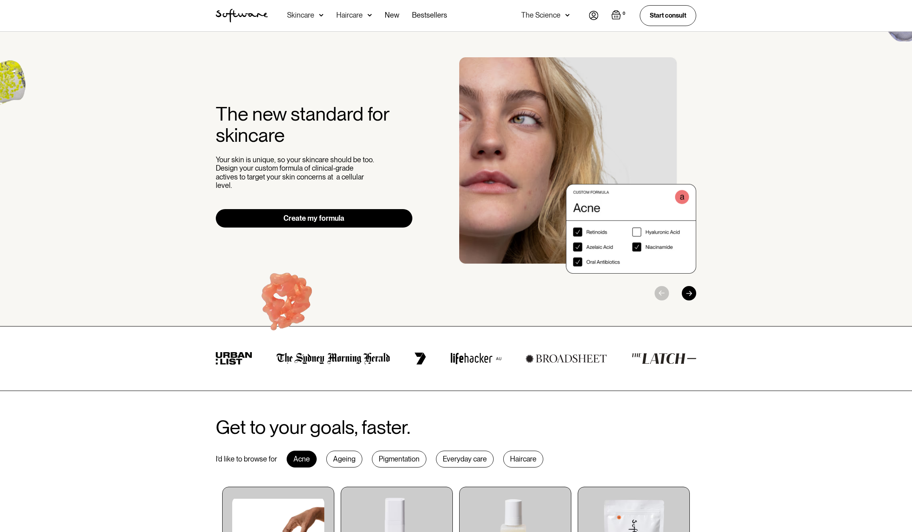
click at [313, 16] on div "Skincare" at bounding box center [300, 15] width 27 height 8
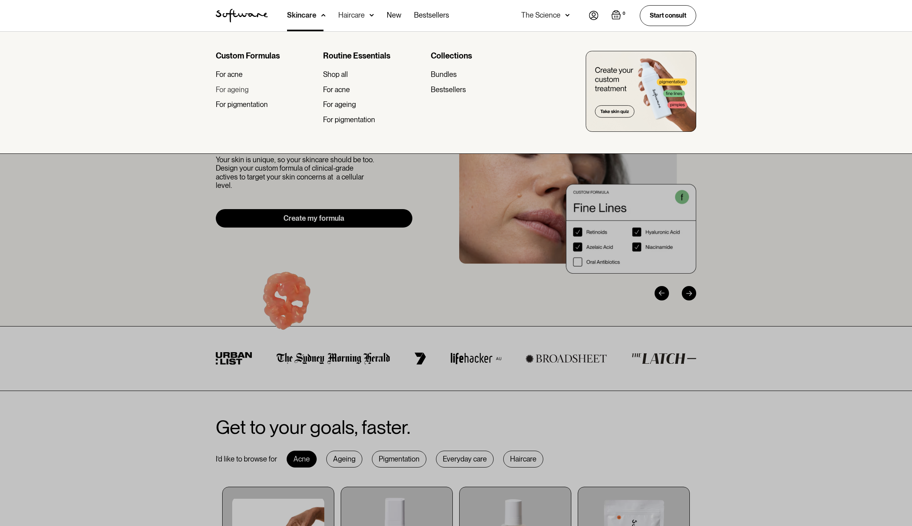
click at [243, 91] on div "For ageing" at bounding box center [232, 89] width 33 height 9
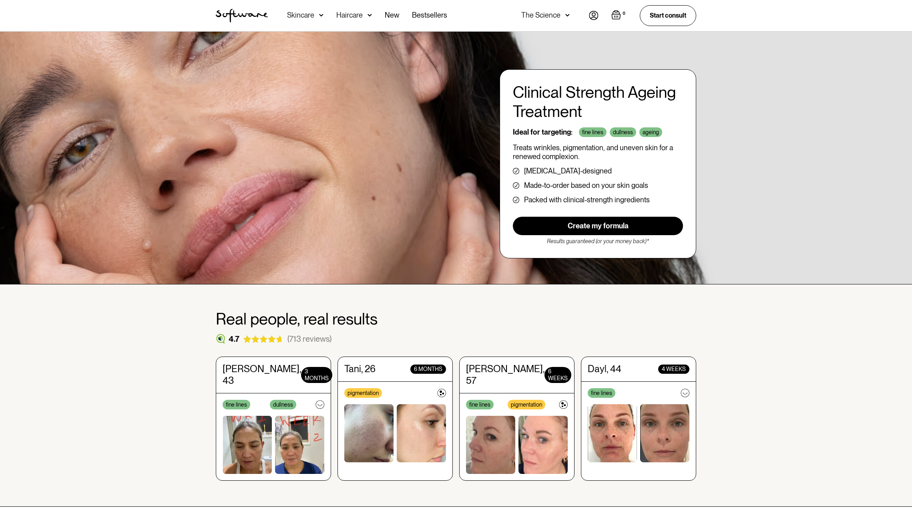
click at [324, 21] on div "Haircare" at bounding box center [305, 15] width 36 height 31
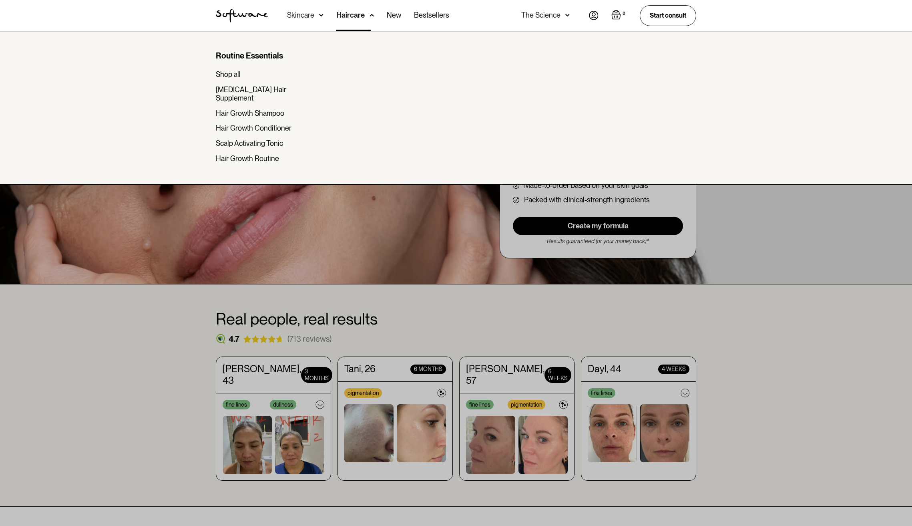
click at [355, 16] on div "Haircare" at bounding box center [350, 15] width 28 height 8
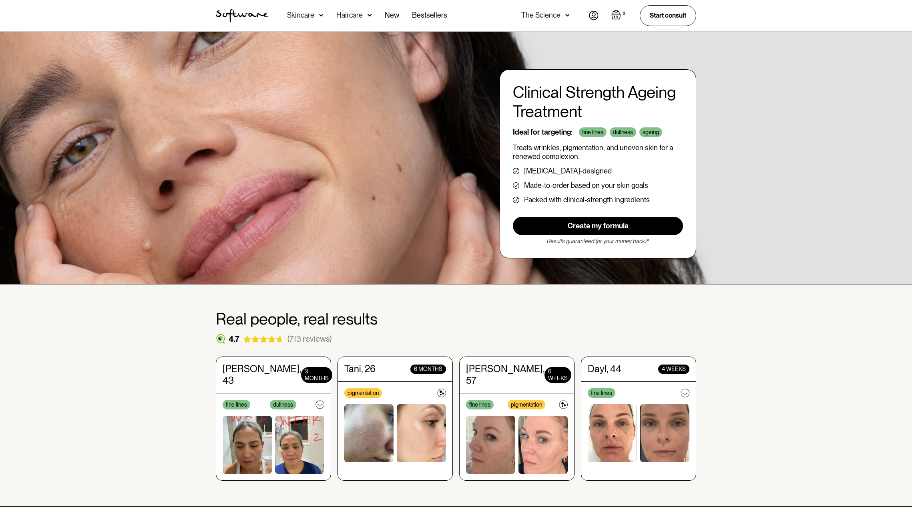
click at [322, 18] on img at bounding box center [321, 15] width 4 height 8
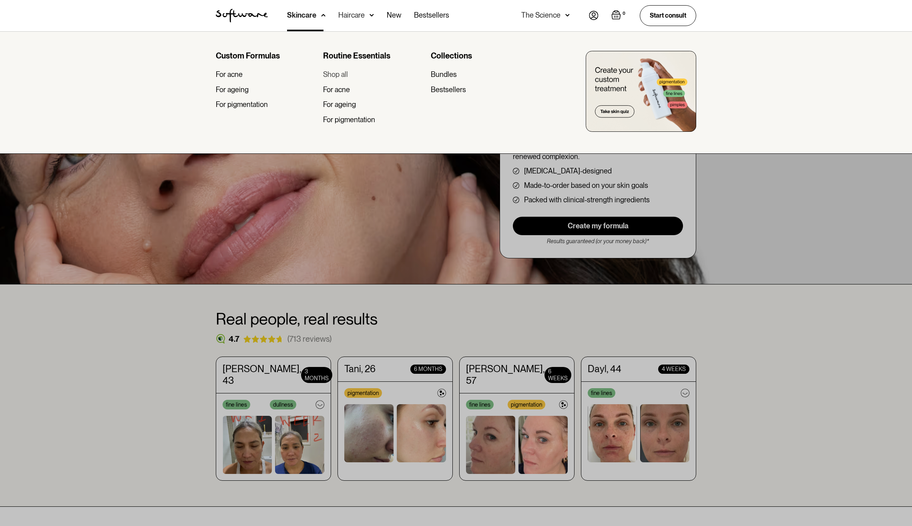
click at [340, 74] on div "Shop all" at bounding box center [335, 74] width 25 height 9
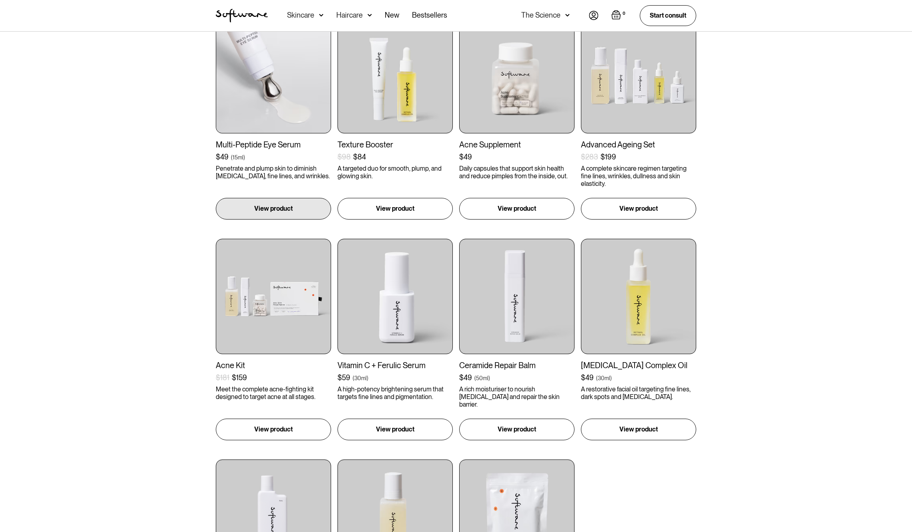
scroll to position [653, 0]
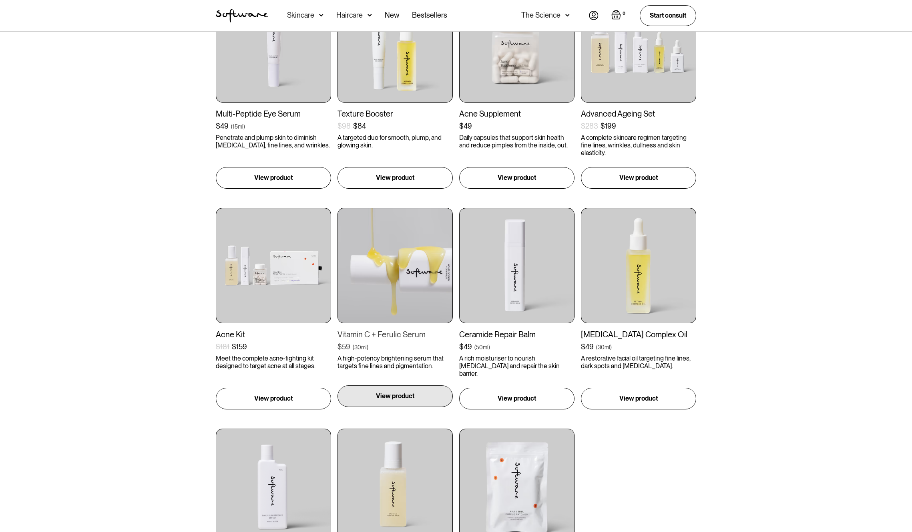
click at [399, 390] on div "View product" at bounding box center [395, 396] width 115 height 22
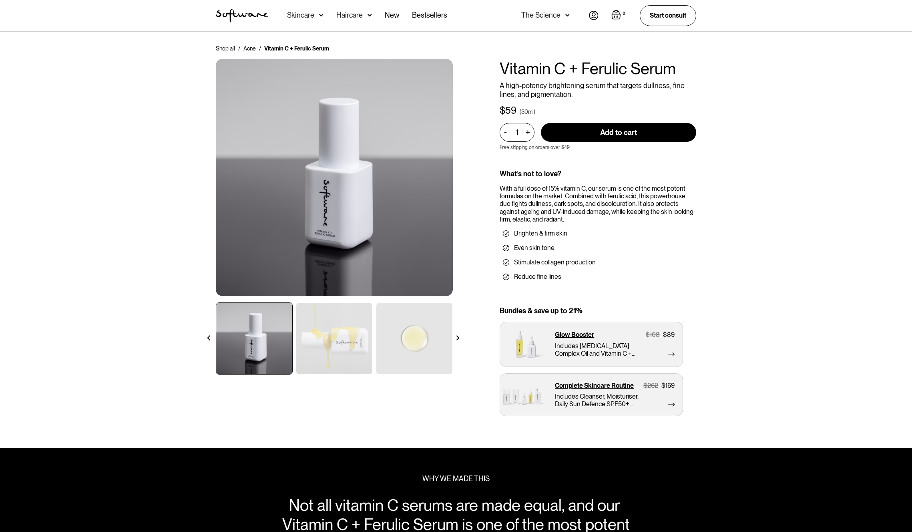
click at [531, 134] on div "+" at bounding box center [527, 132] width 9 height 9
type input "3"
click at [596, 133] on input "Add to cart" at bounding box center [618, 132] width 155 height 19
type input "Add to cart"
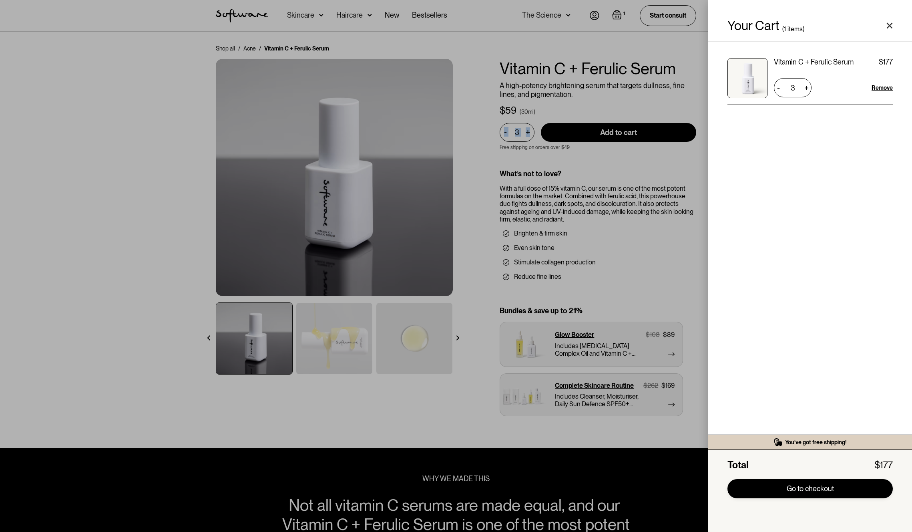
click at [813, 492] on link "Go to checkout" at bounding box center [810, 488] width 165 height 19
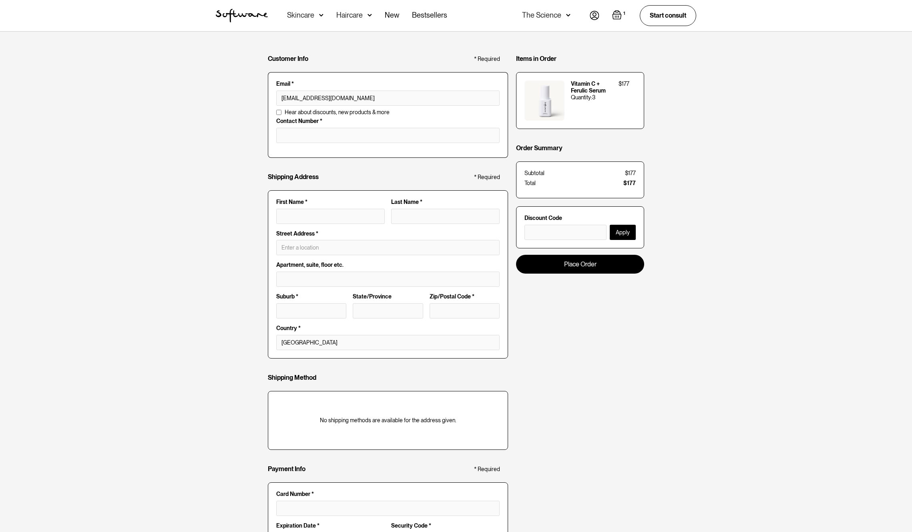
type input "[EMAIL_ADDRESS][DOMAIN_NAME]"
click at [298, 137] on input "tel" at bounding box center [387, 135] width 223 height 15
type input "0403993471"
click at [539, 230] on input "text" at bounding box center [566, 232] width 82 height 15
type input "EUCSTAFF70"
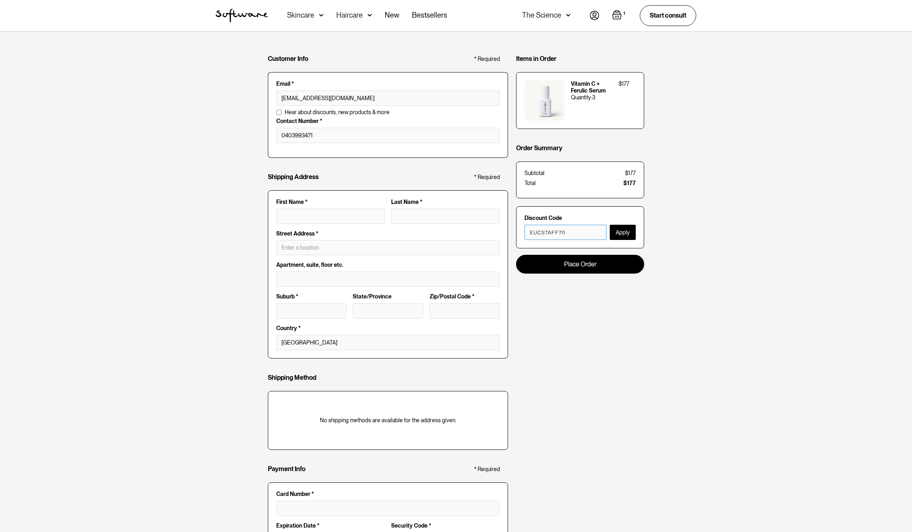
click at [610, 225] on button "Apply" at bounding box center [623, 232] width 26 height 15
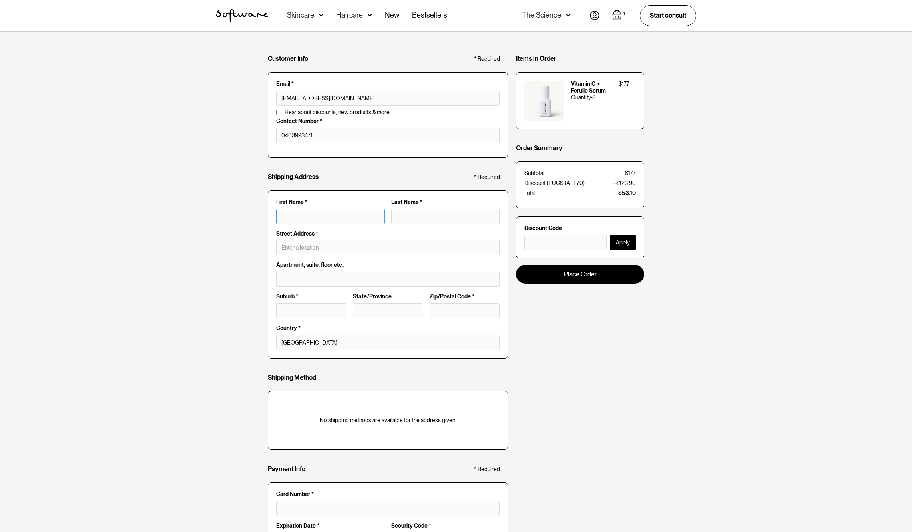
click at [333, 219] on input "First Name *" at bounding box center [330, 216] width 109 height 15
type input "L"
type input "Ly"
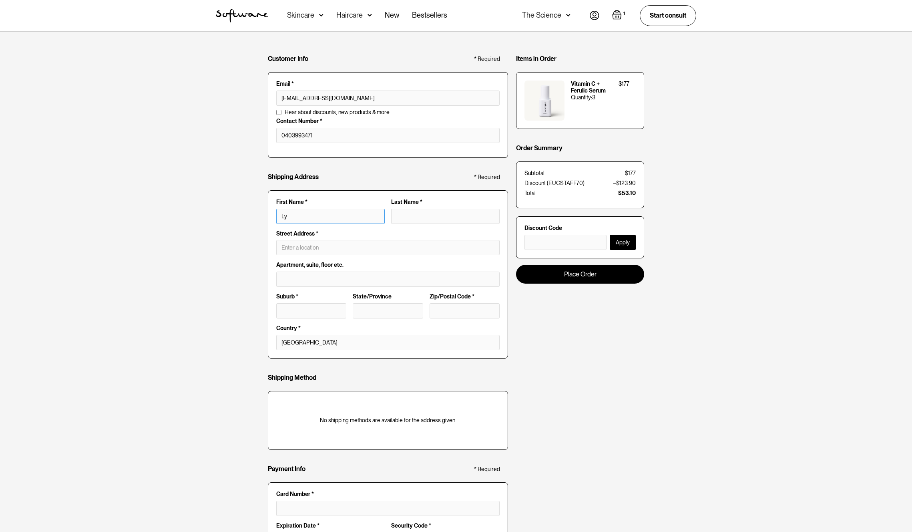
type input "[PERSON_NAME]"
type input "Lyndo"
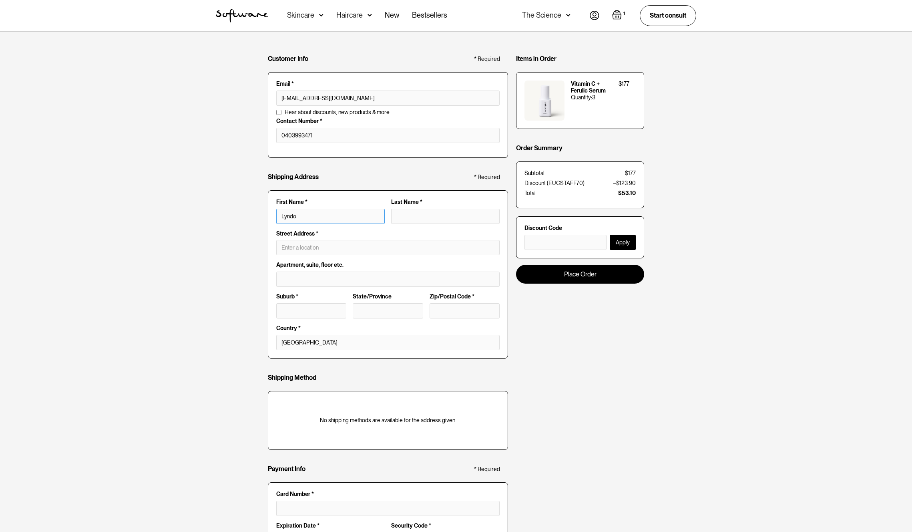
type input "Lyndo"
type input "[PERSON_NAME]"
type input "G"
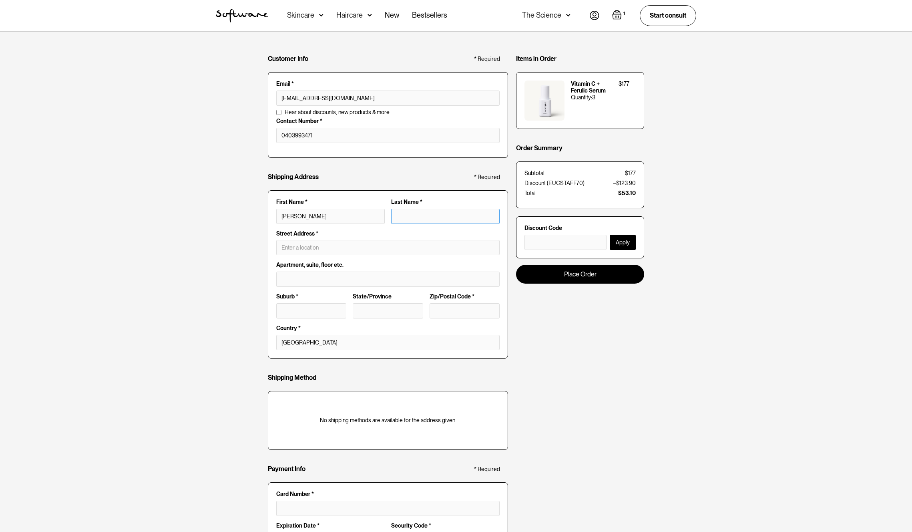
type input "[PERSON_NAME]"
type input "Go"
type input "[PERSON_NAME]"
type input "[DEMOGRAPHIC_DATA]"
type input "[PERSON_NAME][DEMOGRAPHIC_DATA]"
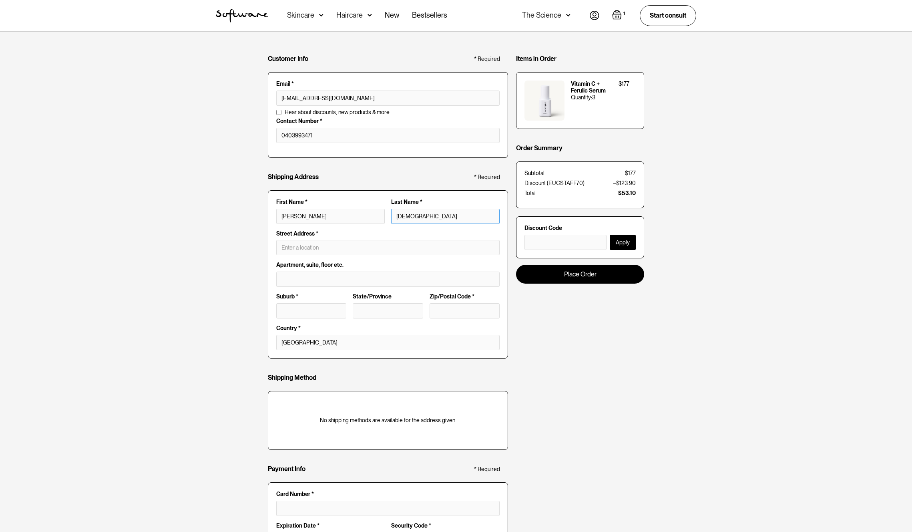
type input "Godd"
type input "[PERSON_NAME]"
type input "Godda"
type input "[PERSON_NAME]"
type input "Goddar"
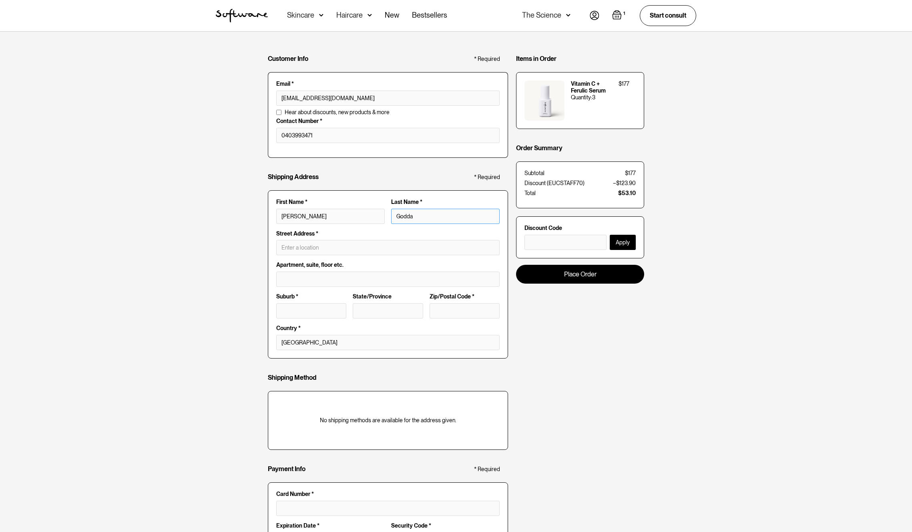
type input "[PERSON_NAME]"
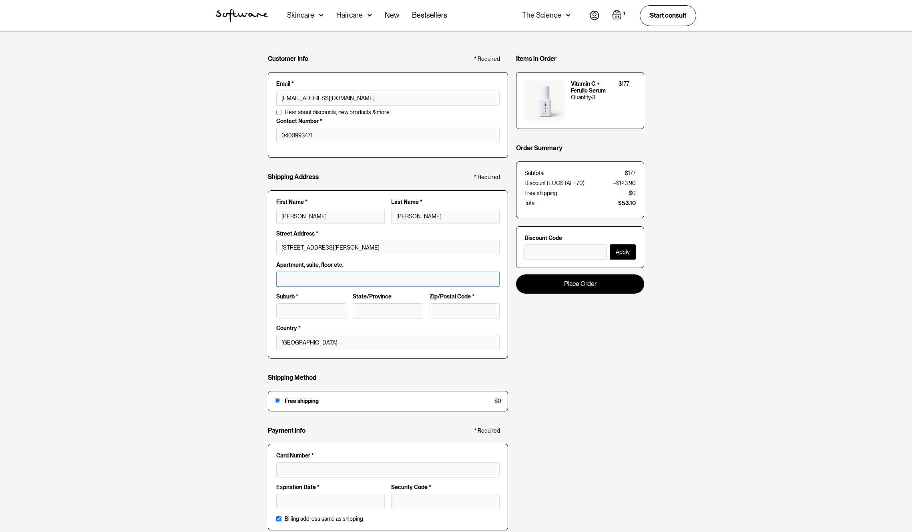
type input "[STREET_ADDRESS][PERSON_NAME]"
type input "[GEOGRAPHIC_DATA]"
type input "2000"
type input "Level 3"
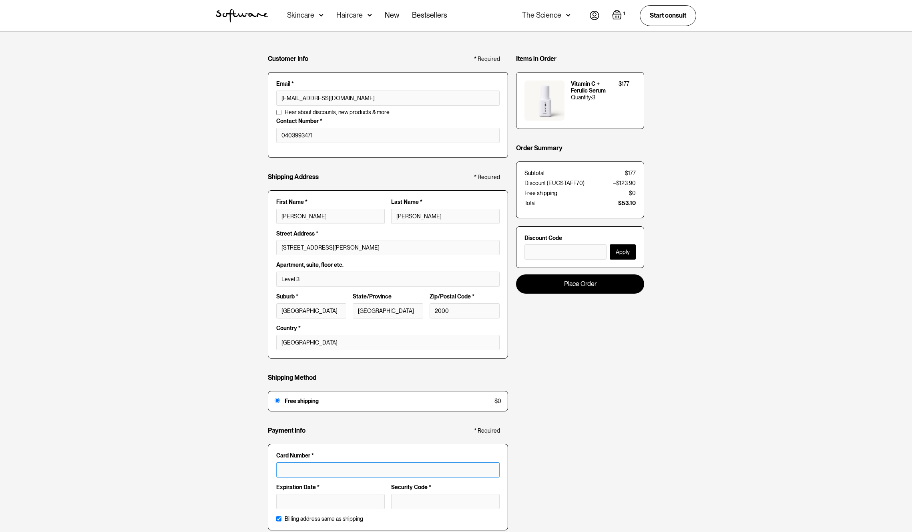
click at [316, 495] on div at bounding box center [330, 501] width 109 height 15
click at [613, 463] on div "Customer Info * Required Email * [EMAIL_ADDRESS][DOMAIN_NAME] Email is invalid …" at bounding box center [456, 289] width 376 height 499
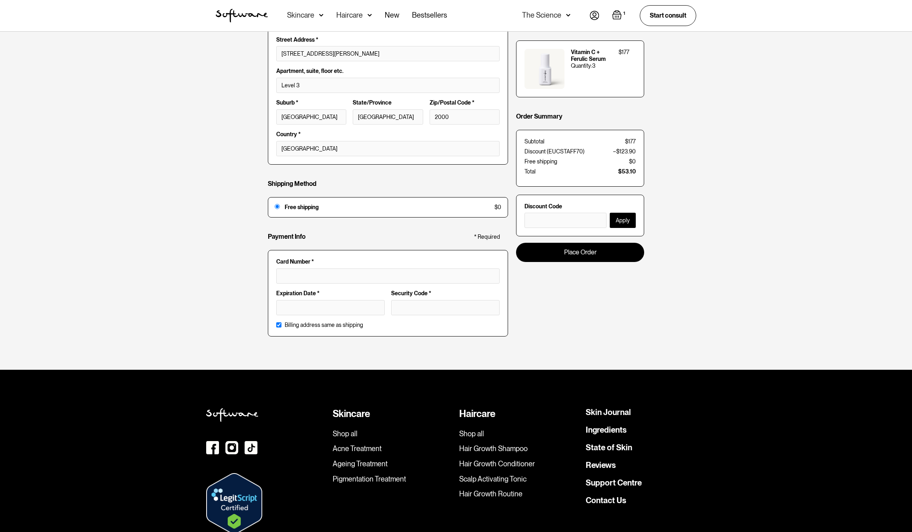
scroll to position [70, 0]
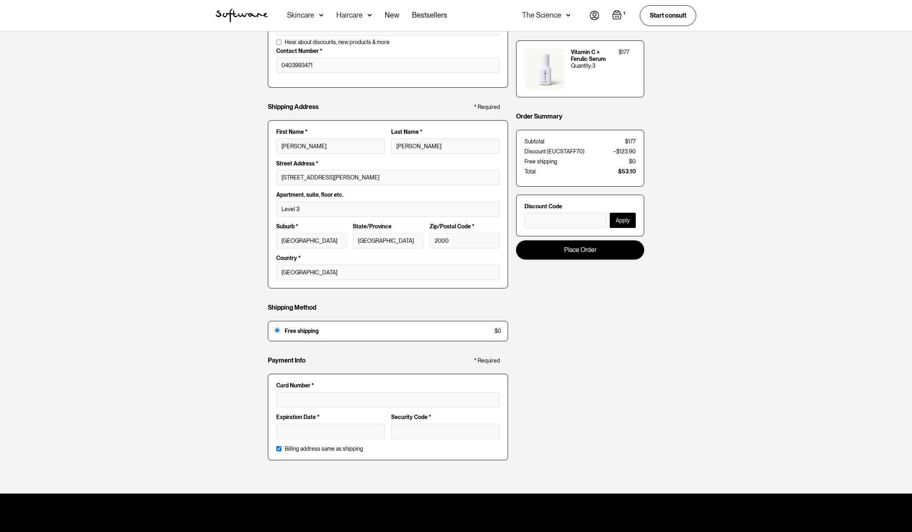
click at [587, 254] on link "Place Order" at bounding box center [580, 249] width 128 height 19
